Goal: Find specific page/section: Find specific page/section

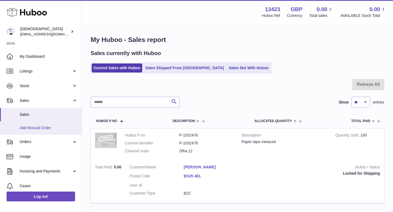
click at [38, 128] on span "Add Manual Order" at bounding box center [49, 127] width 58 height 5
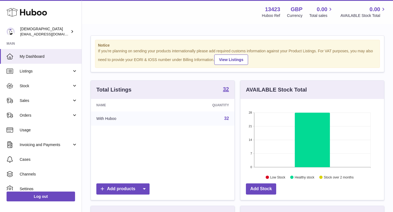
scroll to position [85, 143]
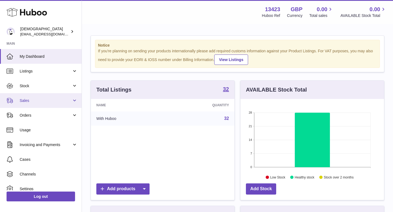
click at [39, 102] on span "Sales" at bounding box center [46, 100] width 52 height 5
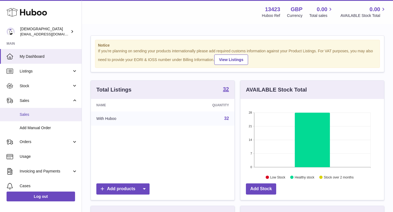
click at [39, 115] on span "Sales" at bounding box center [49, 114] width 58 height 5
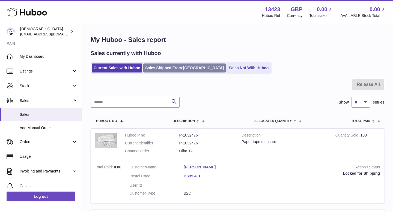
click at [158, 66] on link "Sales Shipped From Huboo" at bounding box center [184, 68] width 82 height 9
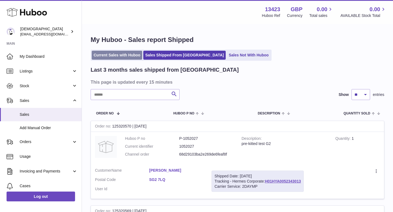
click at [121, 57] on link "Current Sales with Huboo" at bounding box center [117, 55] width 50 height 9
